Goal: Navigation & Orientation: Find specific page/section

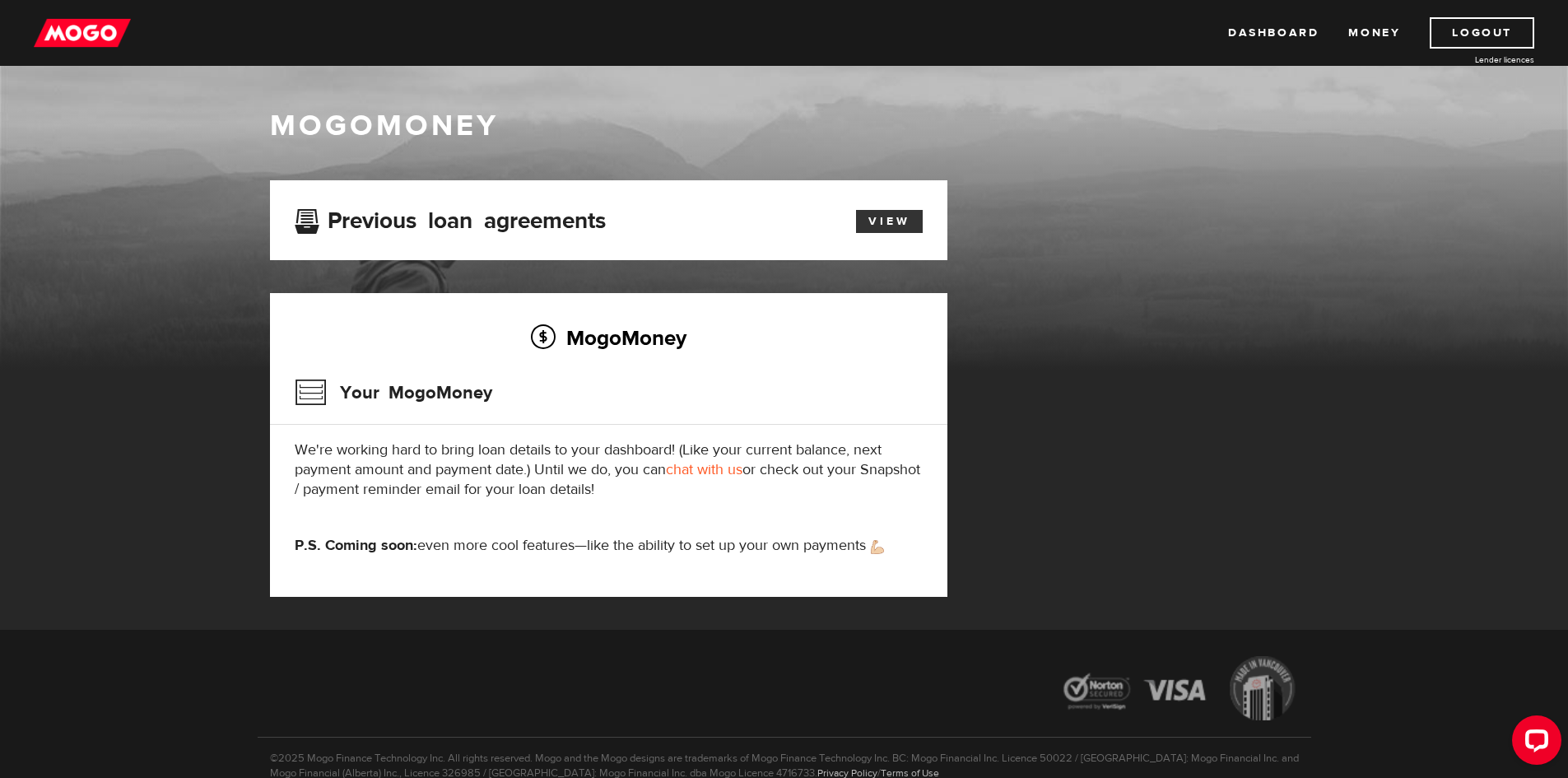
click at [902, 223] on link "View" at bounding box center [889, 221] width 67 height 23
click at [1264, 41] on link "Dashboard" at bounding box center [1273, 33] width 90 height 31
click at [1365, 35] on link "Money" at bounding box center [1375, 33] width 52 height 31
click at [1280, 31] on link "Dashboard" at bounding box center [1273, 33] width 90 height 31
click at [1318, 36] on link "Dashboard" at bounding box center [1273, 33] width 90 height 31
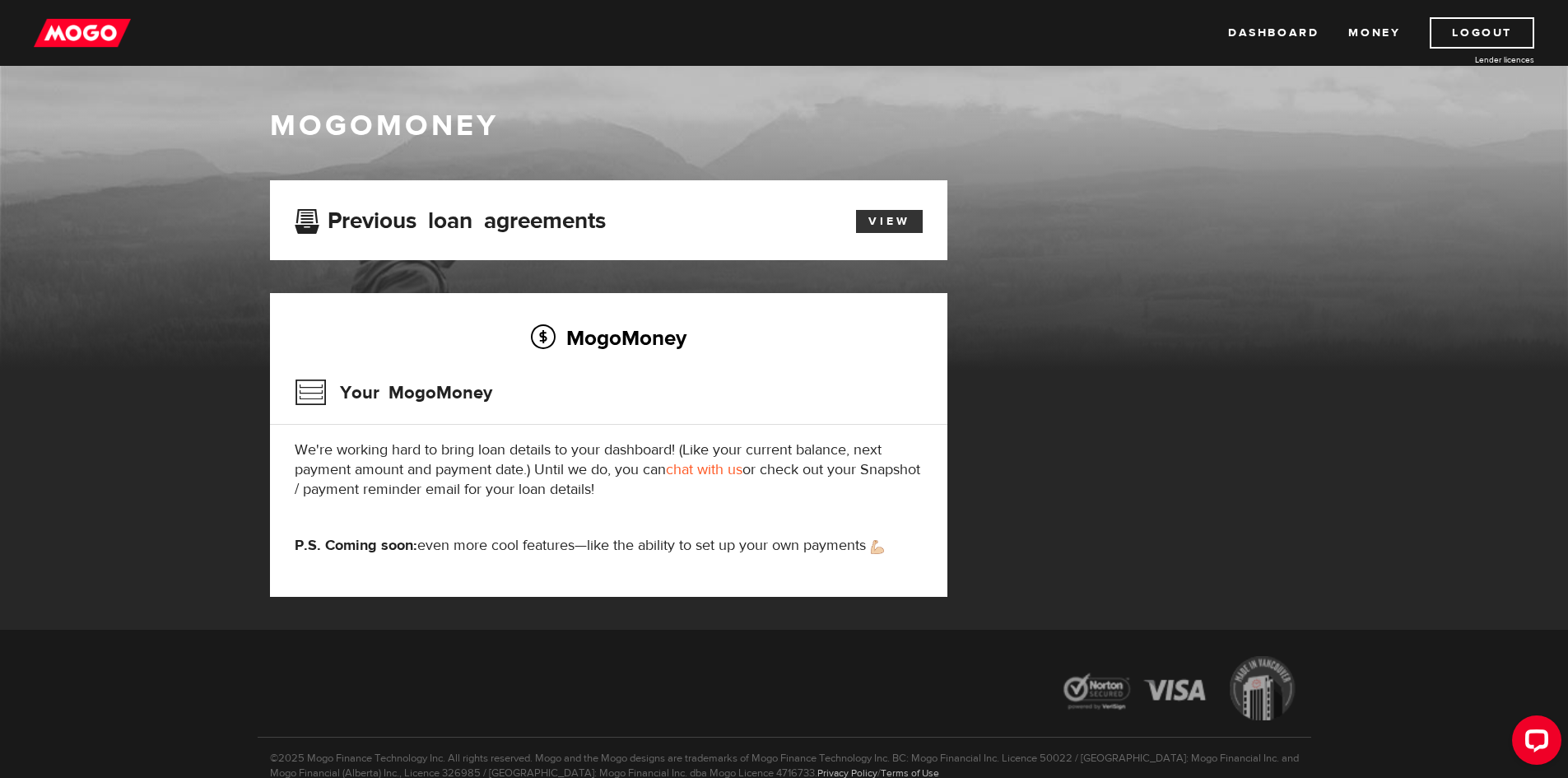
click at [911, 229] on link "View" at bounding box center [889, 221] width 67 height 23
